Goal: Use online tool/utility: Utilize a website feature to perform a specific function

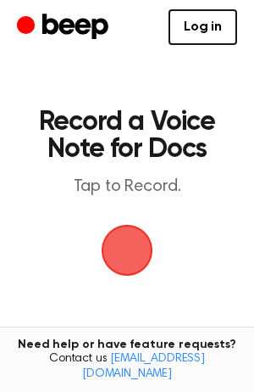
click at [125, 248] on span "button" at bounding box center [128, 251] width 52 height 52
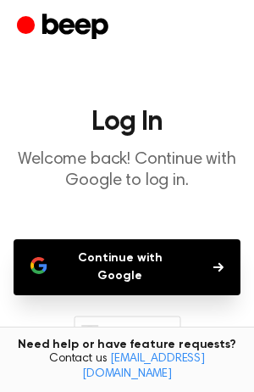
click at [123, 259] on button "Continue with Google" at bounding box center [127, 267] width 227 height 56
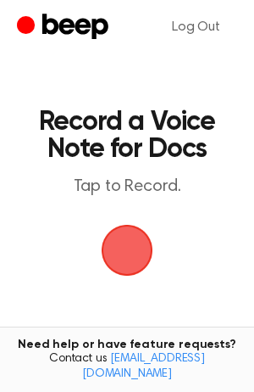
click at [124, 251] on span "button" at bounding box center [128, 251] width 52 height 52
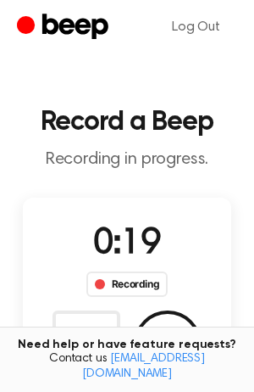
click at [121, 284] on div "Recording" at bounding box center [128, 283] width 82 height 25
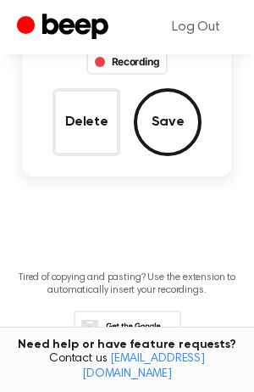
scroll to position [289, 0]
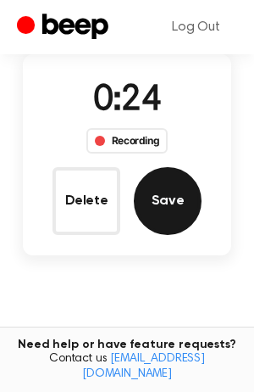
click at [170, 194] on button "Save" at bounding box center [168, 201] width 68 height 68
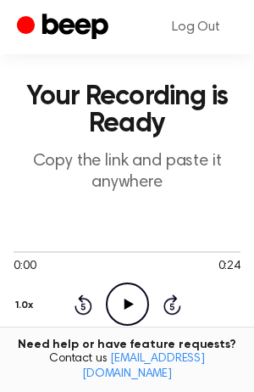
scroll to position [365, 0]
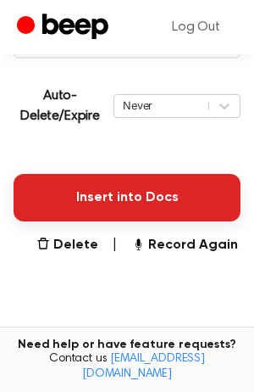
click at [136, 191] on button "Insert into Docs" at bounding box center [127, 197] width 227 height 47
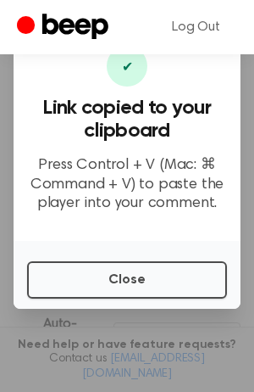
scroll to position [0, 0]
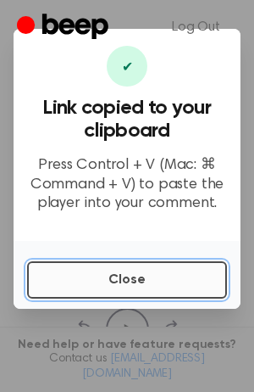
click at [104, 289] on button "Close" at bounding box center [127, 279] width 200 height 37
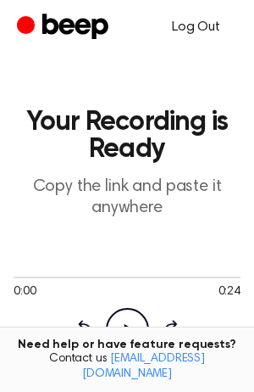
click at [201, 24] on link "Log Out" at bounding box center [196, 27] width 82 height 41
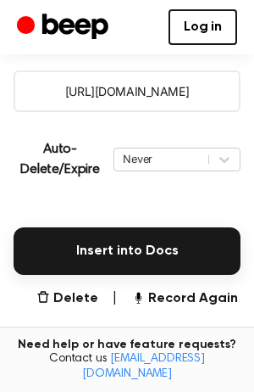
scroll to position [312, 0]
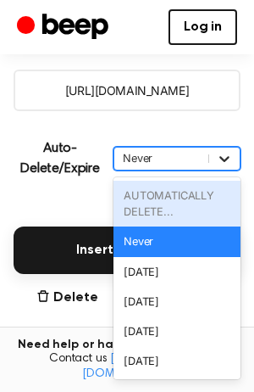
click at [225, 162] on icon at bounding box center [224, 158] width 17 height 17
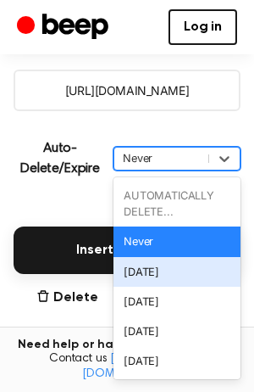
click at [159, 269] on div "[DATE]" at bounding box center [177, 272] width 127 height 30
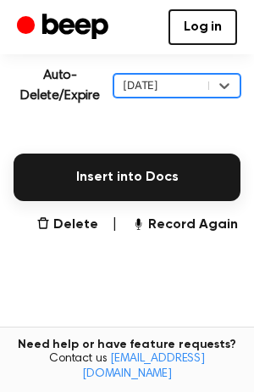
scroll to position [389, 0]
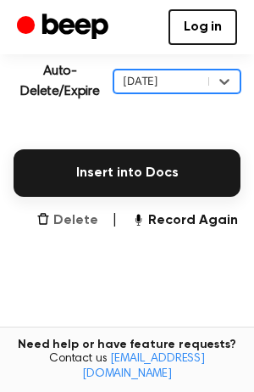
click at [74, 215] on button "Delete" at bounding box center [67, 220] width 62 height 20
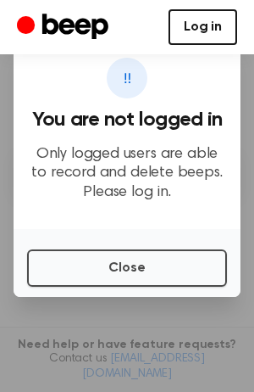
click at [203, 24] on link "Log in" at bounding box center [203, 27] width 69 height 36
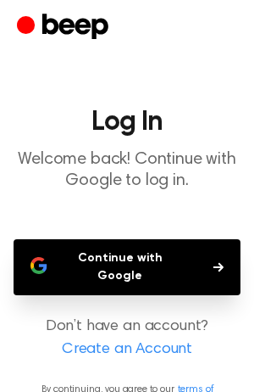
click at [93, 243] on button "Continue with Google" at bounding box center [127, 267] width 227 height 56
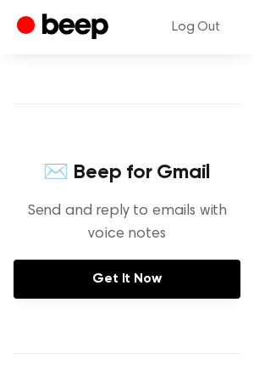
scroll to position [470, 0]
